Goal: Task Accomplishment & Management: Manage account settings

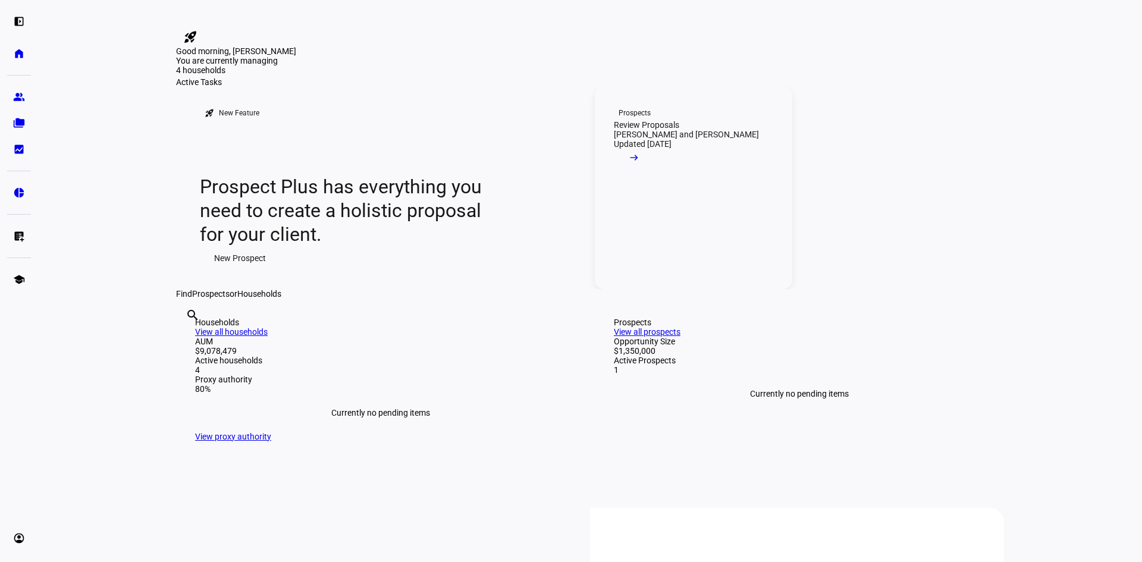
click at [655, 173] on span at bounding box center [634, 161] width 40 height 24
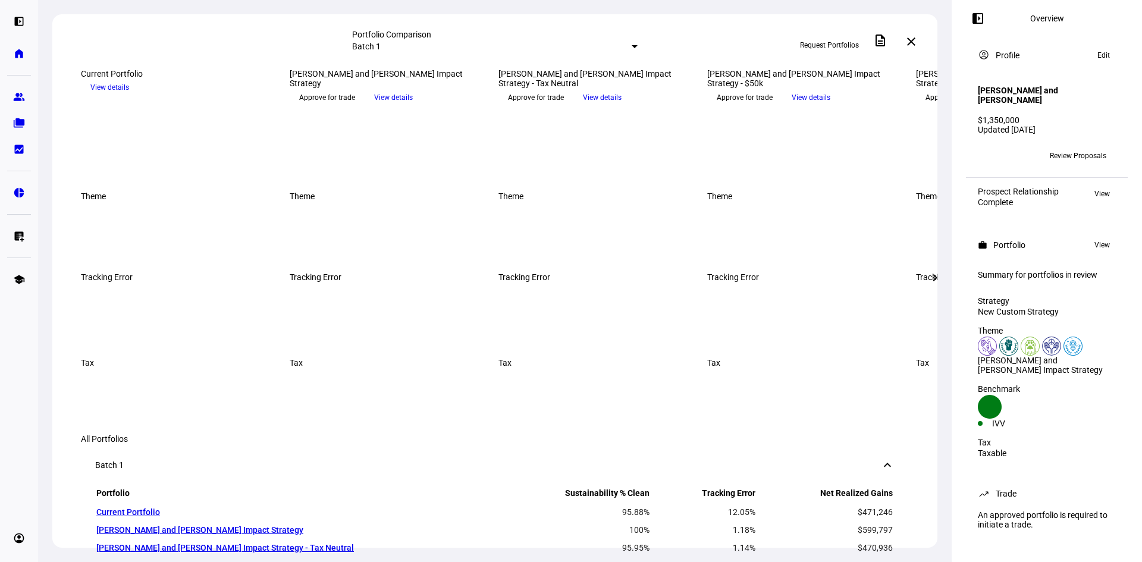
scroll to position [179, 0]
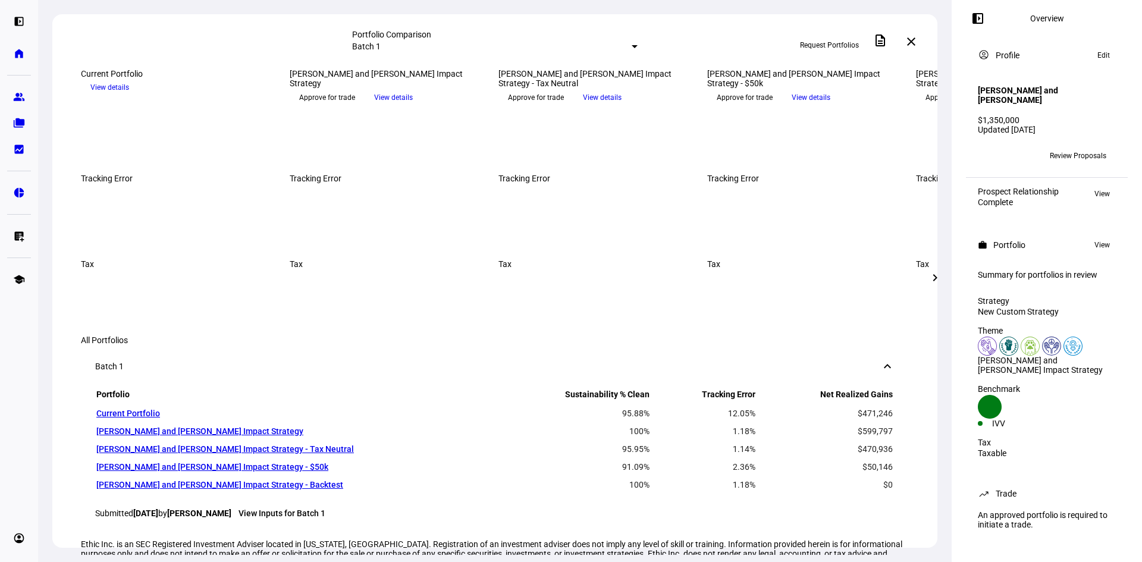
click at [820, 43] on span "Request Portfolios" at bounding box center [829, 45] width 59 height 19
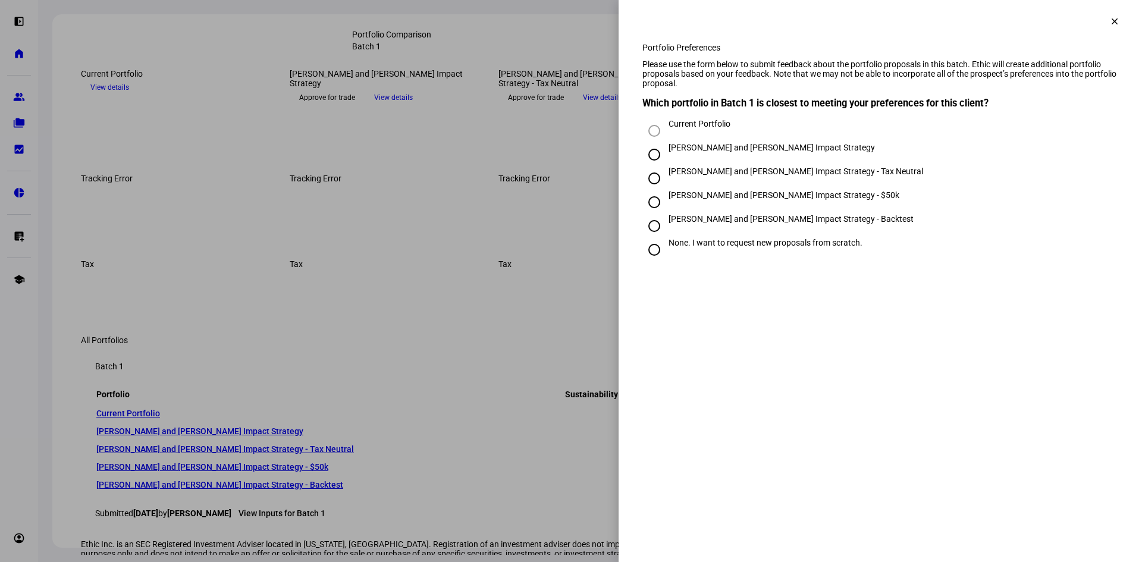
click at [1118, 18] on span at bounding box center [1115, 21] width 29 height 29
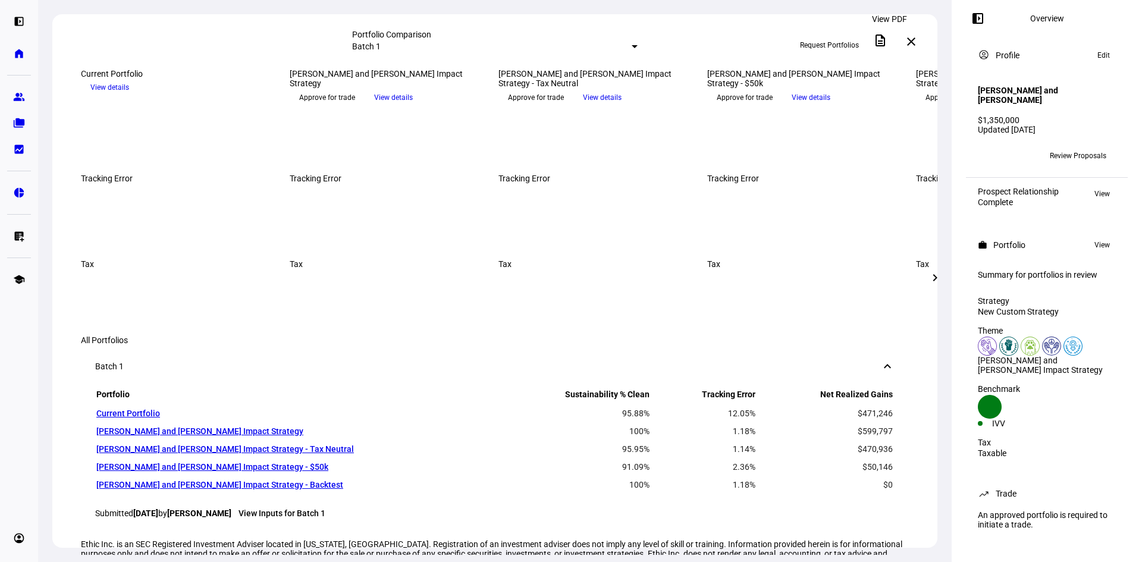
click at [888, 40] on mat-icon "description" at bounding box center [881, 40] width 14 height 14
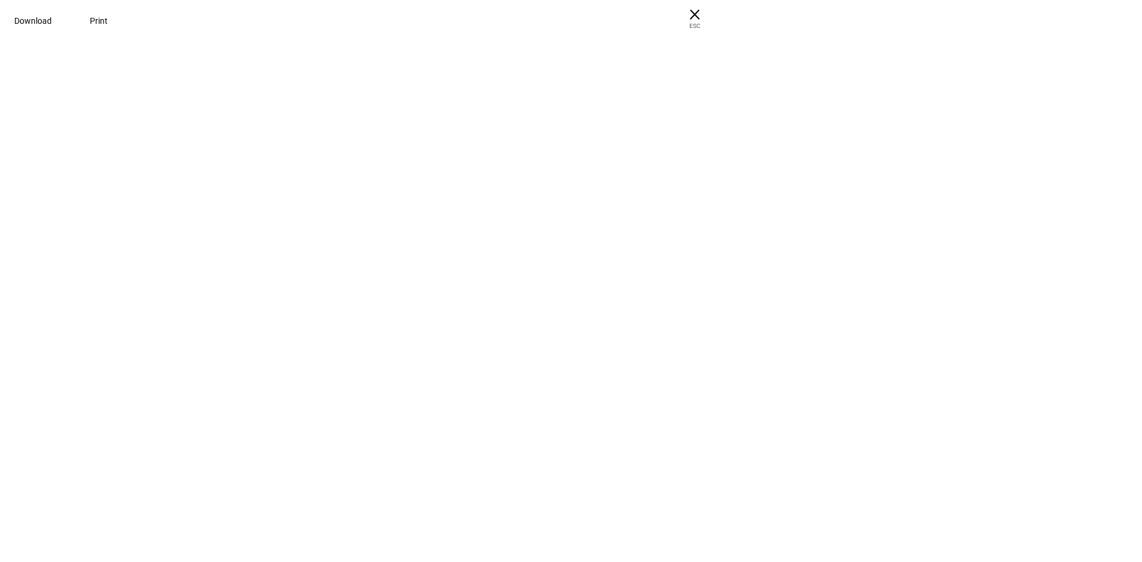
drag, startPoint x: 613, startPoint y: 173, endPoint x: 606, endPoint y: 7, distance: 166.8
click at [616, 60] on div at bounding box center [571, 30] width 1142 height 60
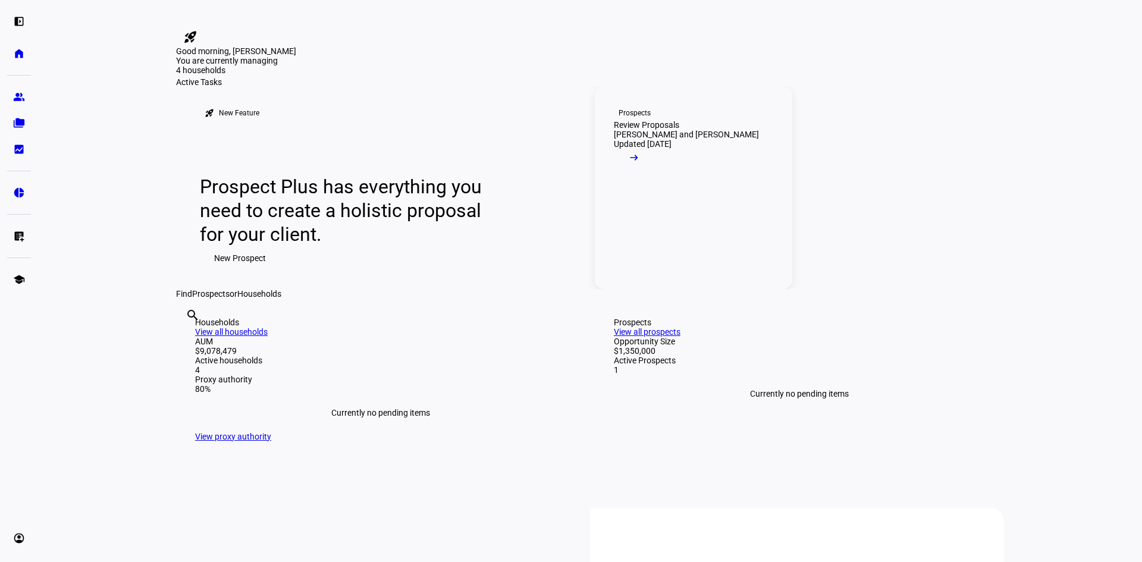
click at [655, 173] on span at bounding box center [634, 161] width 40 height 24
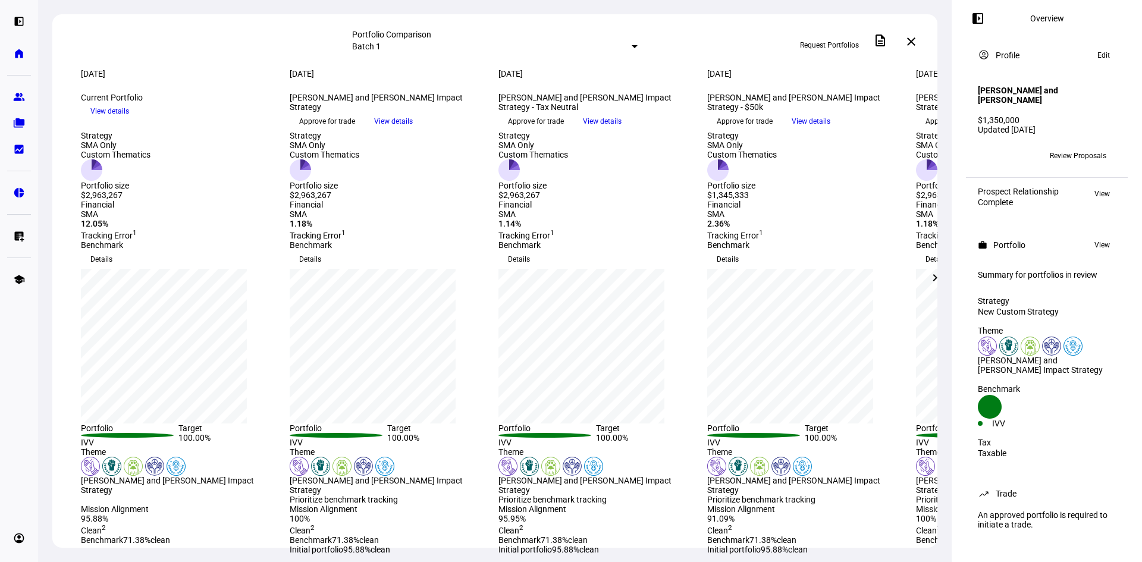
drag, startPoint x: 109, startPoint y: 370, endPoint x: 129, endPoint y: 370, distance: 20.2
click at [126, 228] on div "12.05%" at bounding box center [178, 224] width 195 height 10
click at [217, 240] on div "SMA 12.05% Tracking Error 1" at bounding box center [178, 224] width 195 height 31
click at [15, 58] on eth-mat-symbol "home" at bounding box center [19, 54] width 12 height 12
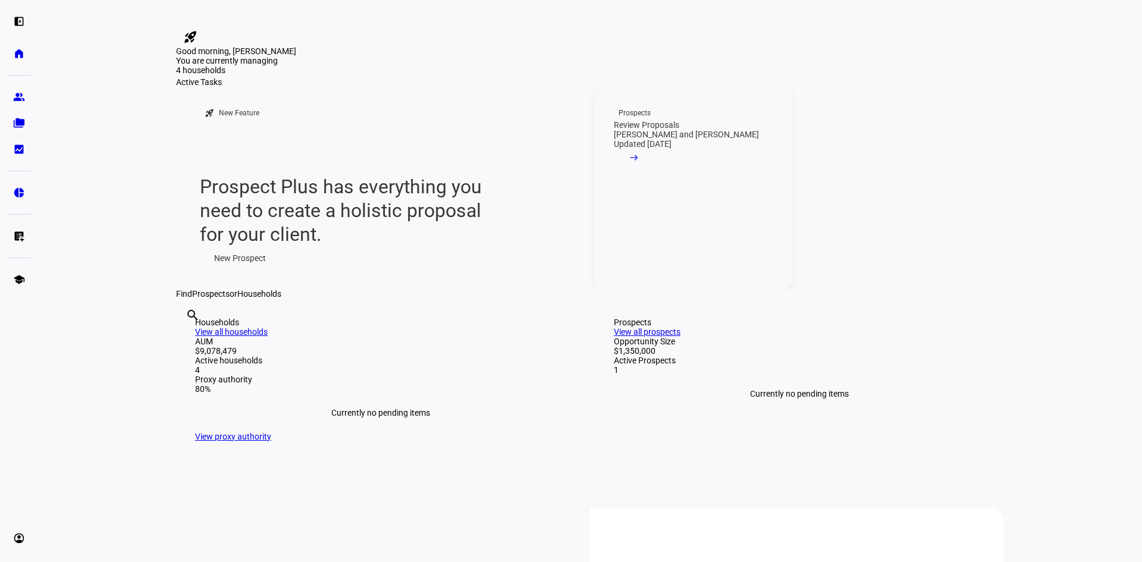
click at [652, 284] on link "Prospects Review Proposals [PERSON_NAME] and [PERSON_NAME] Updated [DATE] arrow…" at bounding box center [694, 188] width 198 height 202
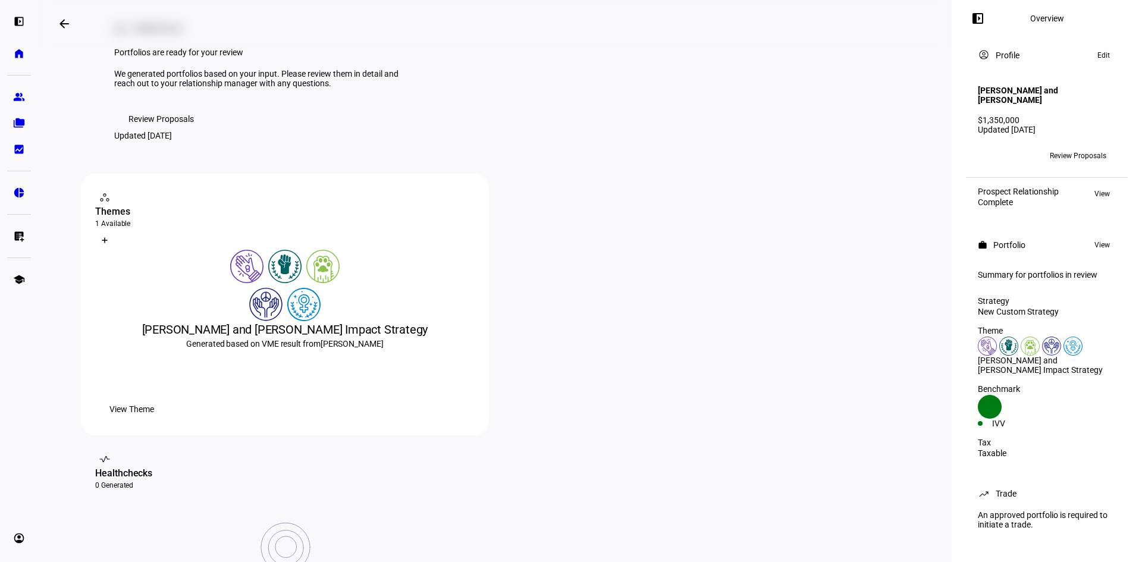
scroll to position [119, 0]
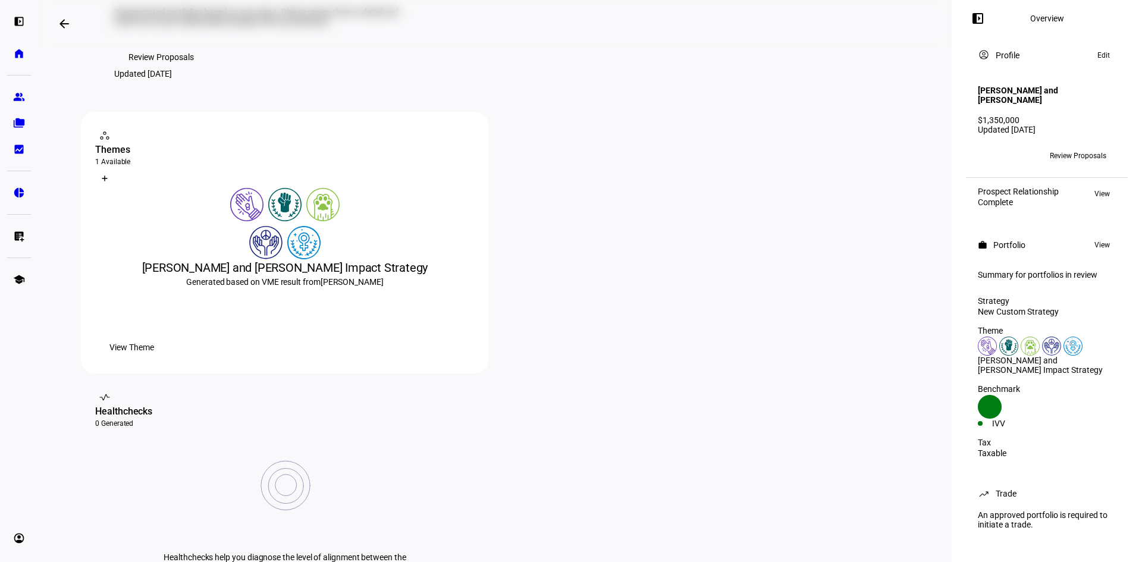
click at [492, 416] on div "workspaces contact_support Themes 1 Available What is a Theme? Create Theme [PE…" at bounding box center [495, 372] width 828 height 521
click at [154, 359] on span "View Theme" at bounding box center [131, 348] width 45 height 24
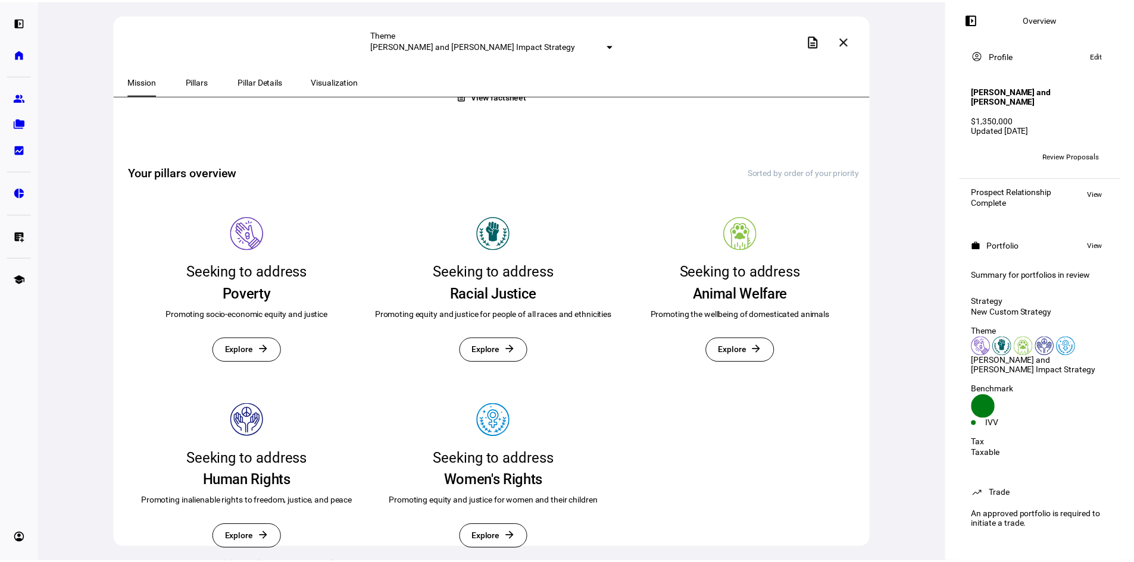
scroll to position [186, 0]
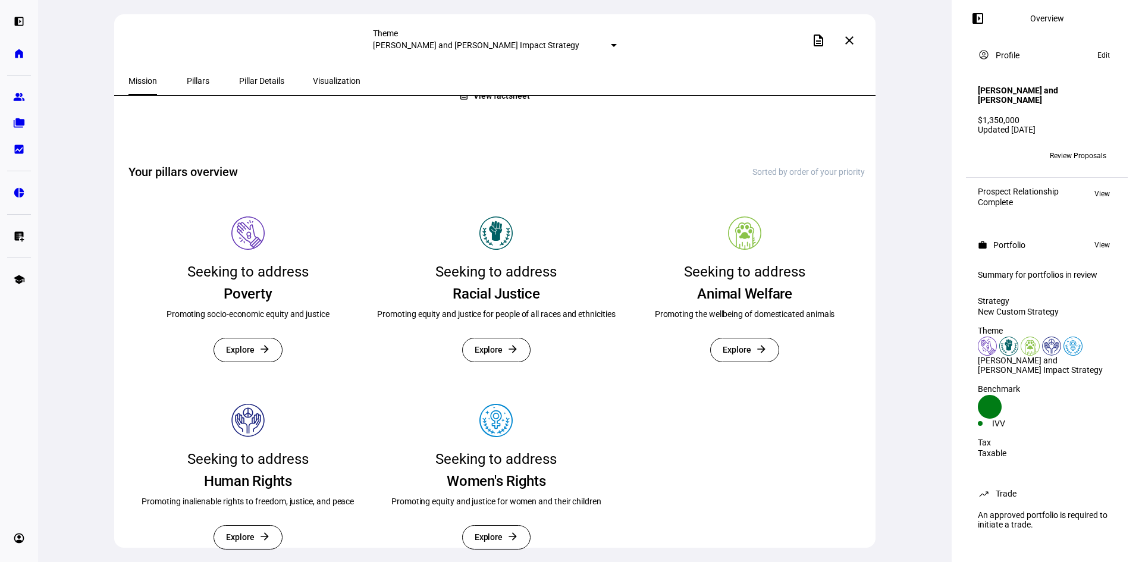
click at [509, 108] on span "View factsheet" at bounding box center [502, 95] width 56 height 23
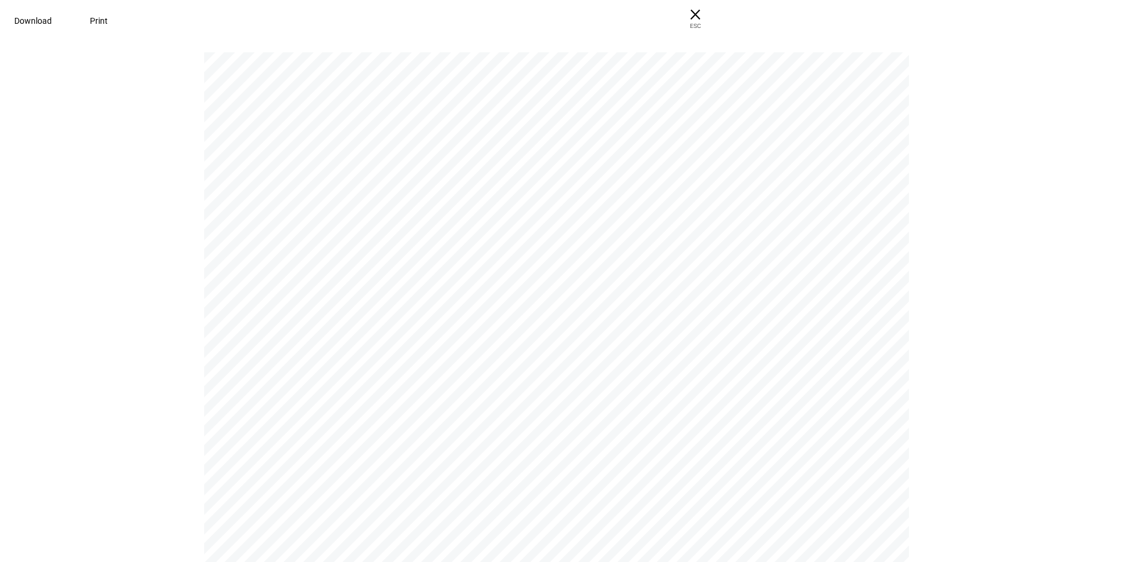
scroll to position [5712, 0]
click at [52, 17] on span "Download" at bounding box center [32, 21] width 37 height 10
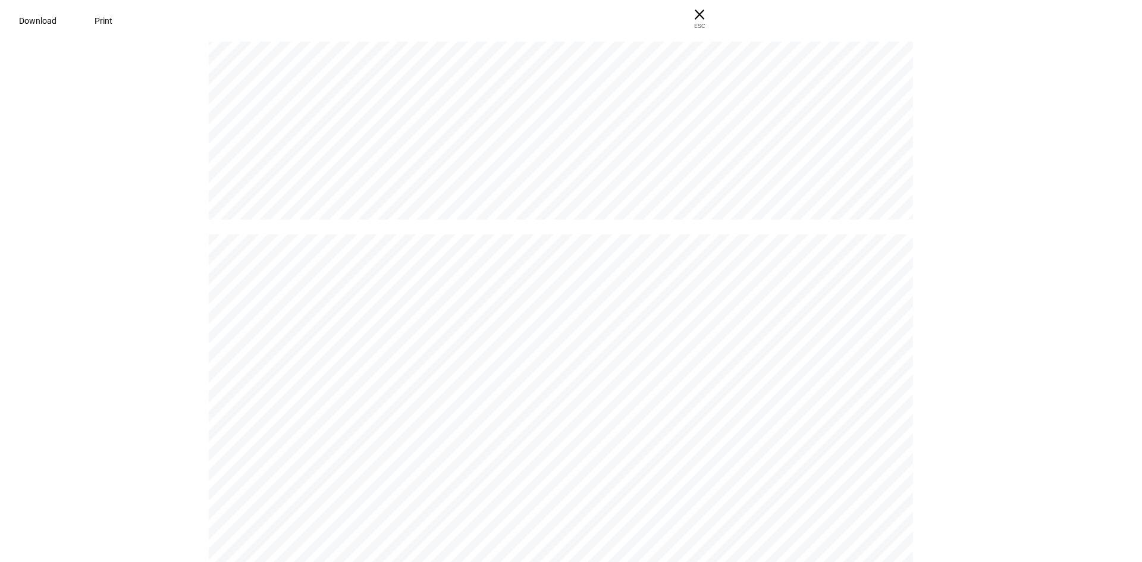
scroll to position [4403, 0]
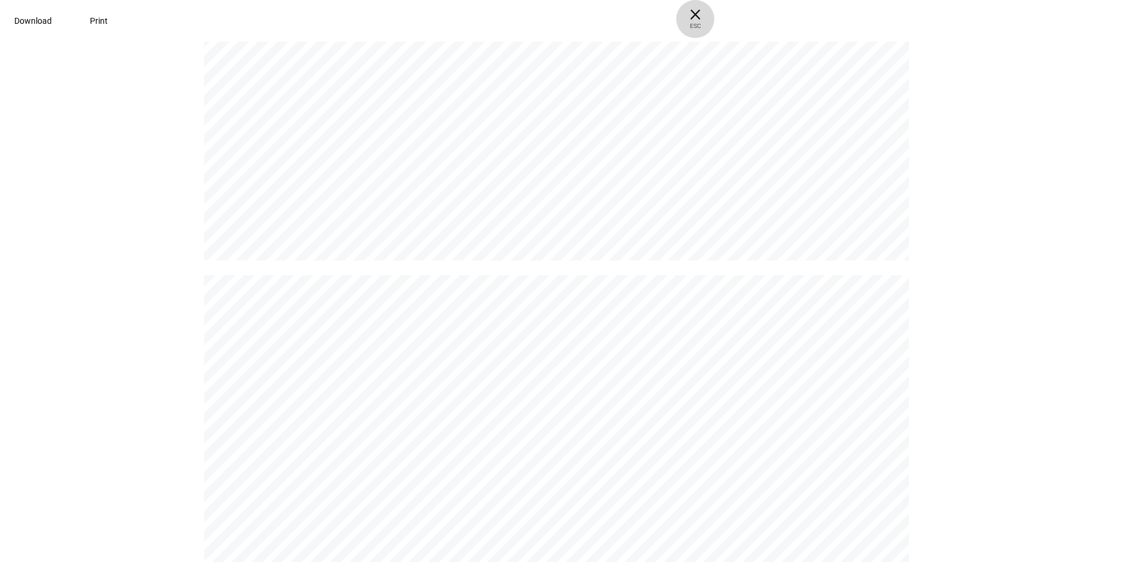
click at [714, 19] on span "× ESC" at bounding box center [695, 19] width 38 height 38
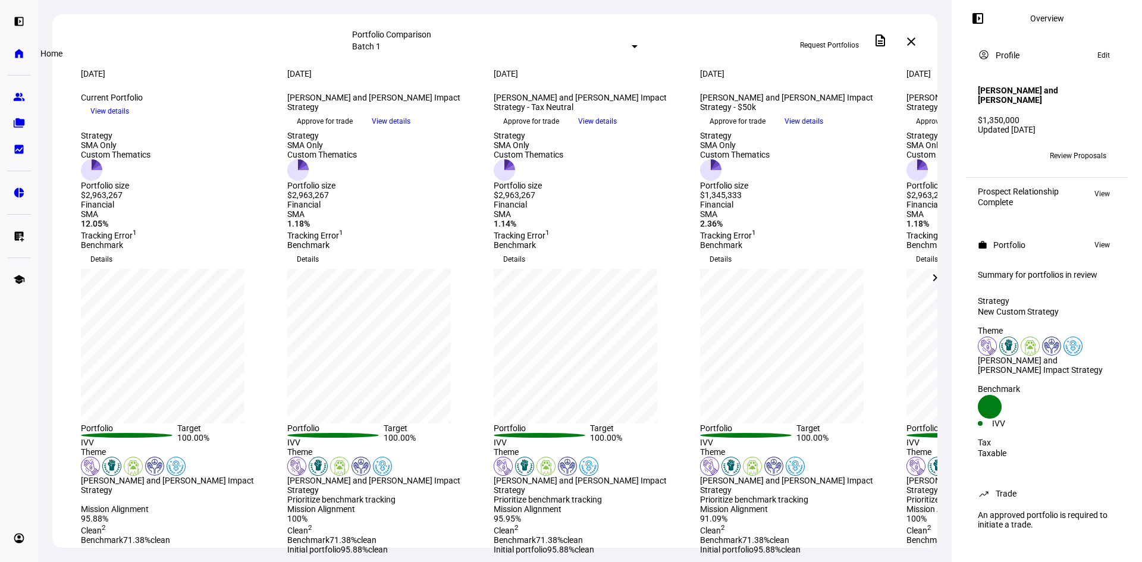
click at [17, 55] on eth-mat-symbol "home" at bounding box center [19, 54] width 12 height 12
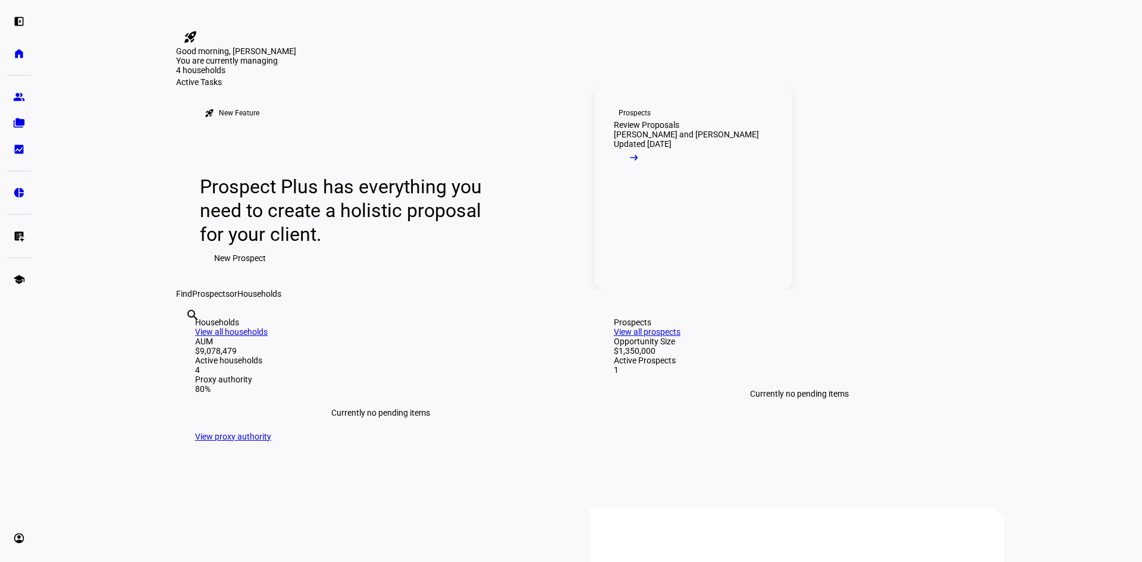
click at [696, 289] on link "Prospects Review Proposals [PERSON_NAME] and [PERSON_NAME] Updated [DATE] arrow…" at bounding box center [694, 188] width 198 height 202
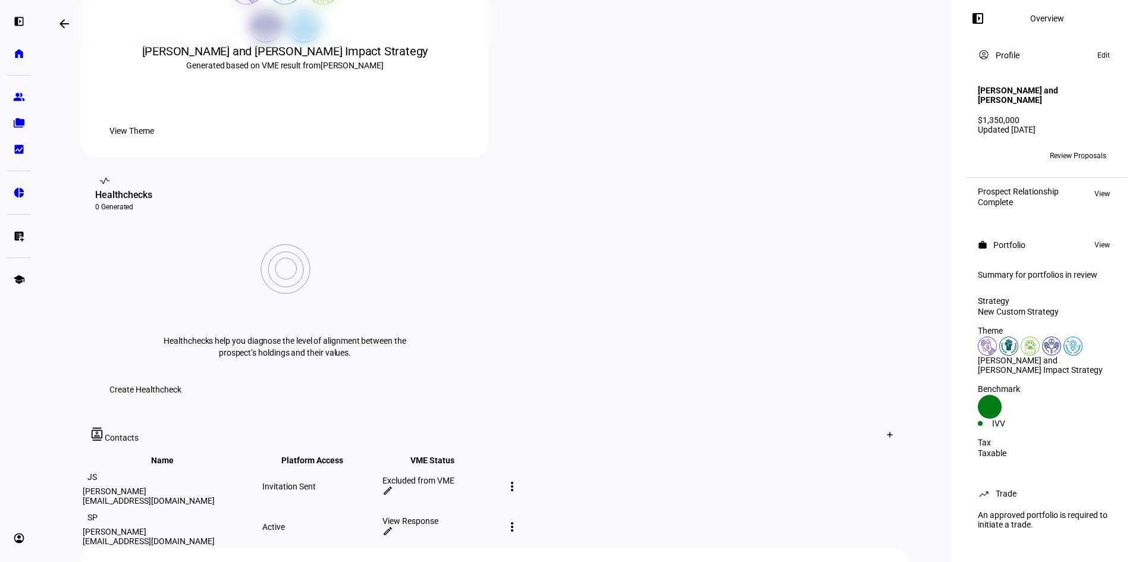
scroll to position [357, 0]
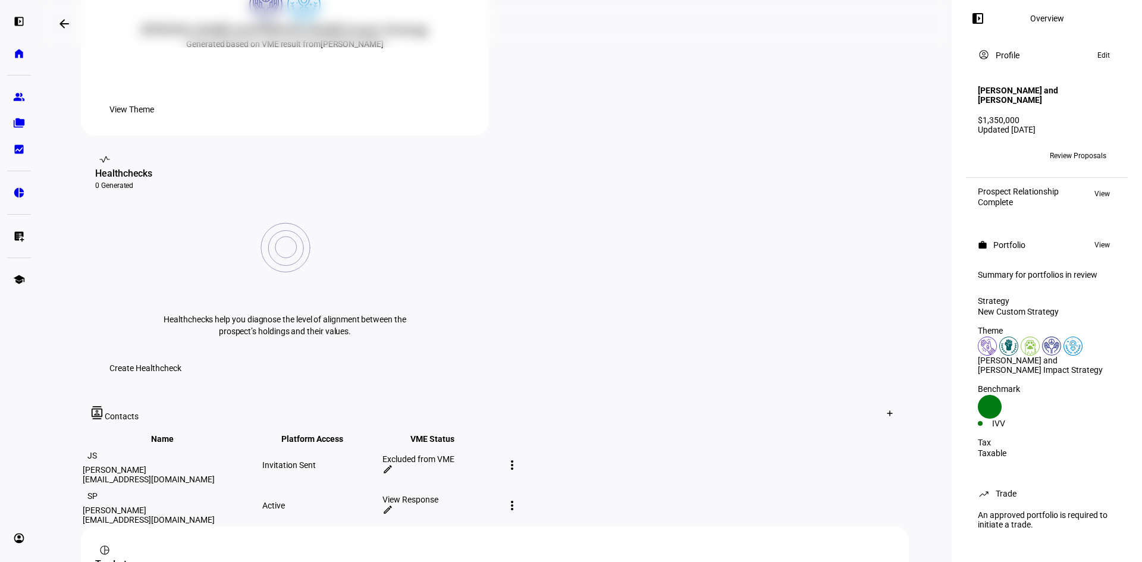
click at [500, 495] on div "View Response" at bounding box center [442, 500] width 118 height 10
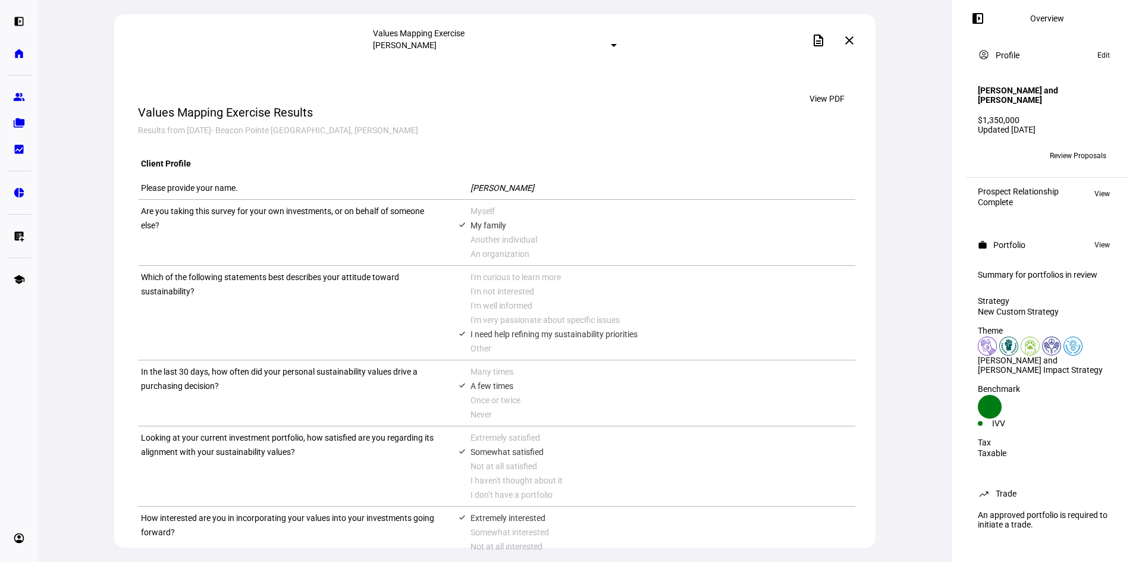
click at [853, 40] on mat-icon "close" at bounding box center [850, 40] width 14 height 14
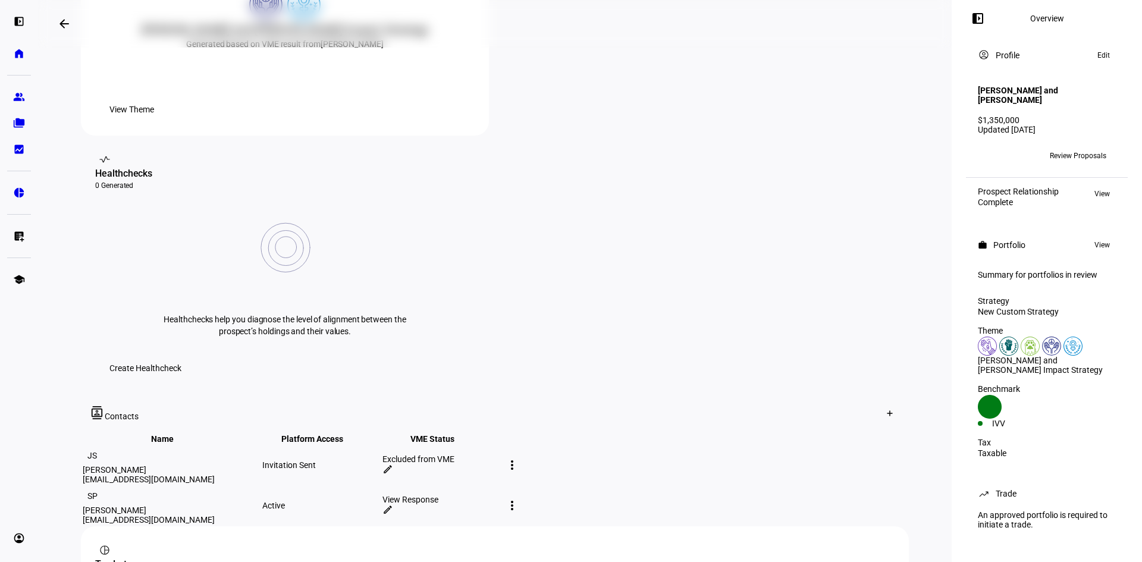
click at [519, 458] on mat-icon "more_vert" at bounding box center [512, 465] width 14 height 14
click at [752, 418] on div at bounding box center [571, 281] width 1142 height 562
click at [393, 464] on mat-icon "edit" at bounding box center [388, 469] width 11 height 11
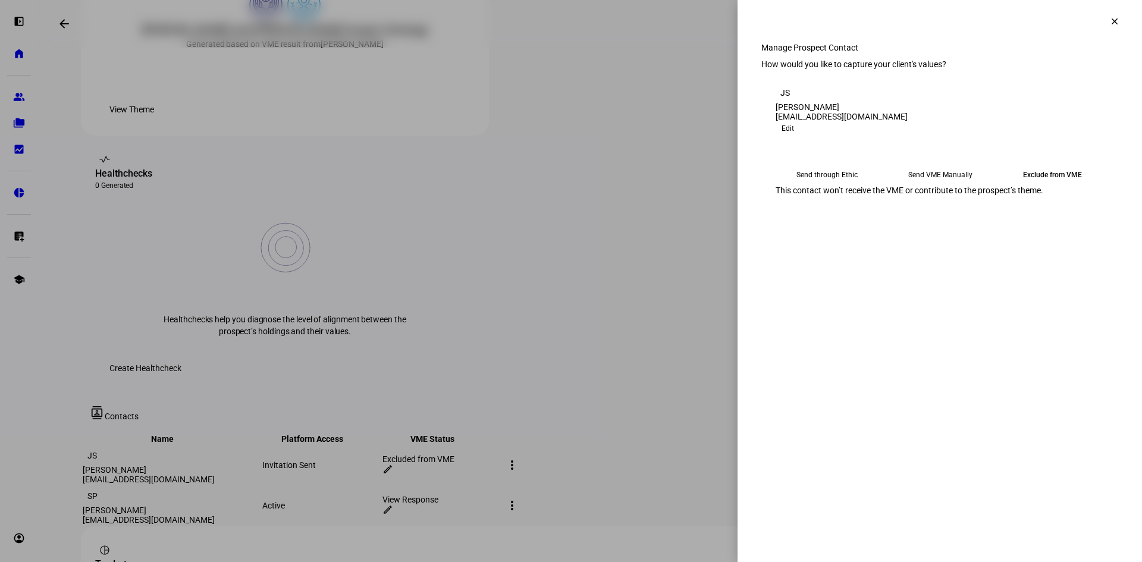
click at [967, 186] on eth-mega-radio-button "Send VME Manually" at bounding box center [941, 174] width 104 height 21
click at [817, 214] on span "Copy Link" at bounding box center [801, 204] width 32 height 19
drag, startPoint x: 919, startPoint y: 346, endPoint x: 1048, endPoint y: 170, distance: 218.3
click at [920, 345] on eth-side-overlay-container "clear Manage Prospect Contact First Name [PERSON_NAME] Last Name [PERSON_NAME] …" at bounding box center [940, 281] width 405 height 562
click at [1110, 26] on mat-icon "clear" at bounding box center [1115, 21] width 11 height 11
